Goal: Navigation & Orientation: Find specific page/section

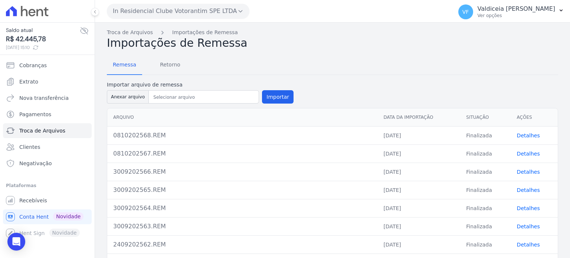
click at [42, 17] on div at bounding box center [47, 11] width 89 height 22
click at [36, 12] on icon at bounding box center [27, 11] width 43 height 10
click at [44, 11] on icon at bounding box center [27, 11] width 43 height 10
click at [22, 13] on icon at bounding box center [27, 11] width 43 height 10
click at [25, 16] on icon at bounding box center [27, 11] width 43 height 10
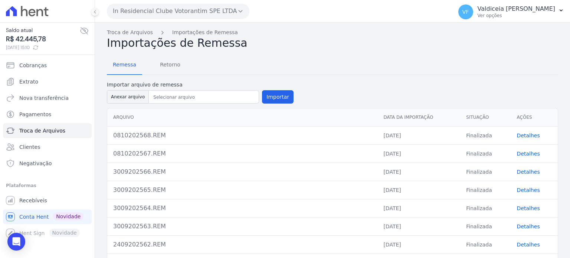
click at [10, 11] on icon at bounding box center [27, 11] width 43 height 10
click at [46, 12] on icon at bounding box center [46, 11] width 5 height 9
click at [27, 9] on icon at bounding box center [27, 11] width 43 height 10
click at [24, 69] on link "Cobranças" at bounding box center [47, 65] width 89 height 15
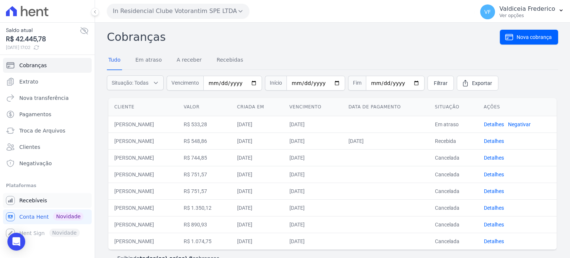
click at [39, 198] on span "Recebíveis" at bounding box center [33, 200] width 28 height 7
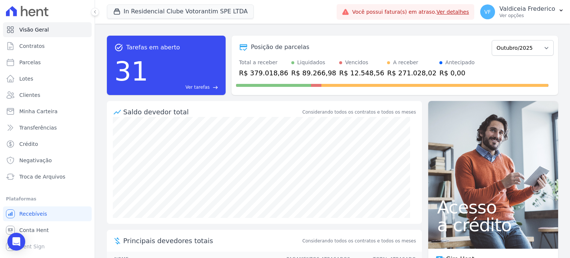
click at [33, 9] on icon at bounding box center [27, 11] width 43 height 10
click at [40, 9] on icon at bounding box center [39, 12] width 7 height 7
